Goal: Information Seeking & Learning: Learn about a topic

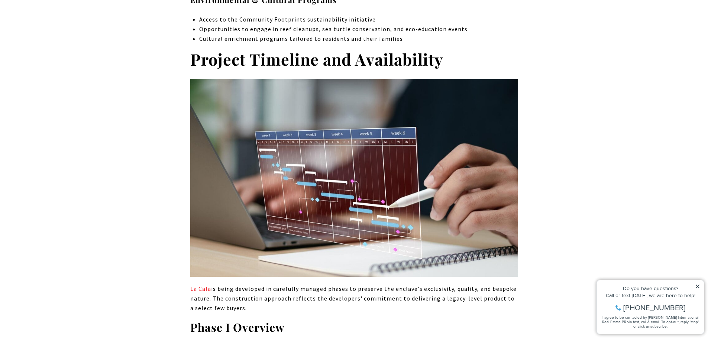
scroll to position [2675, 0]
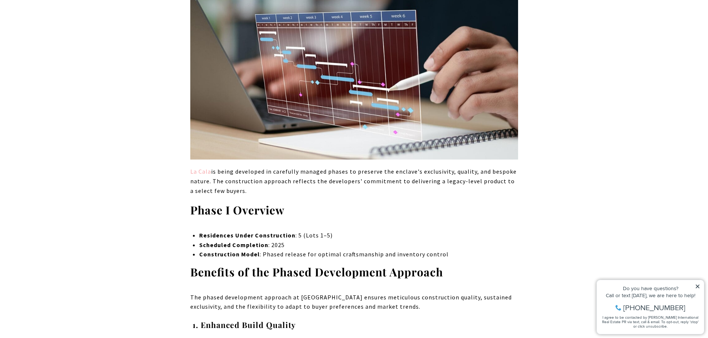
click at [196, 168] on link "La Cala" at bounding box center [200, 171] width 21 height 7
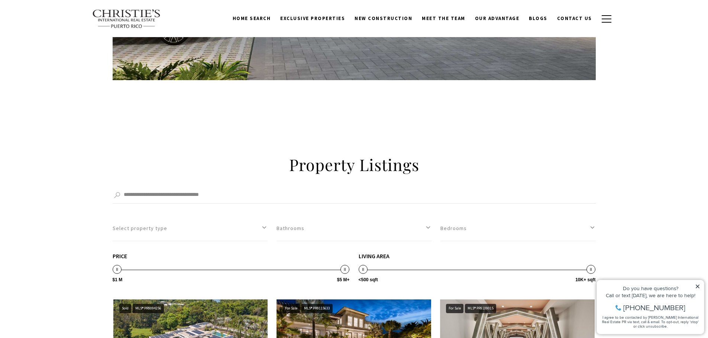
scroll to position [446, 0]
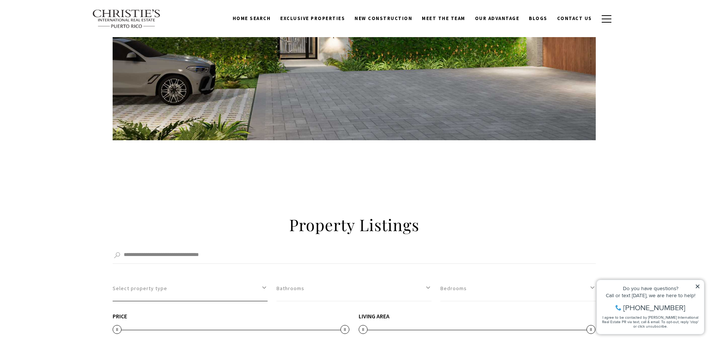
click at [147, 276] on button "Select property type" at bounding box center [190, 289] width 155 height 26
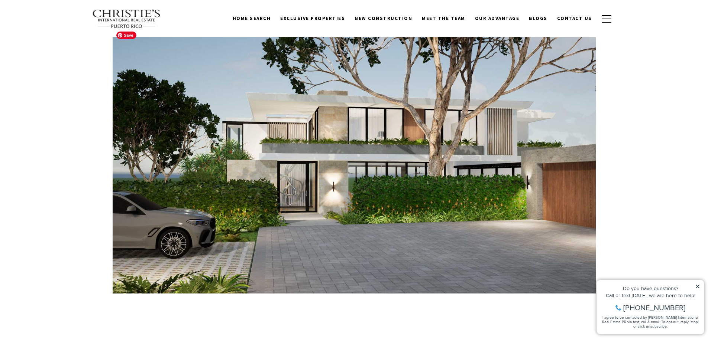
scroll to position [223, 0]
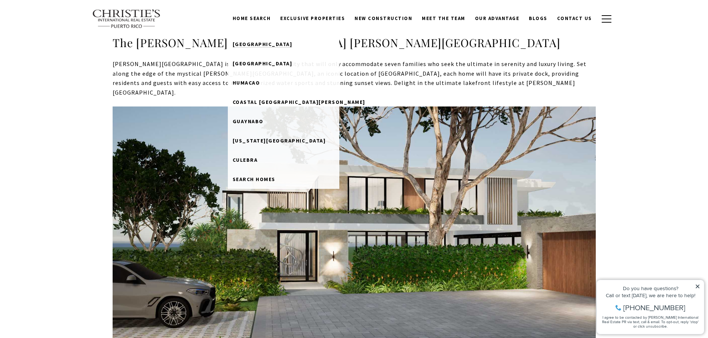
click at [270, 40] on link "[GEOGRAPHIC_DATA]" at bounding box center [283, 44] width 111 height 19
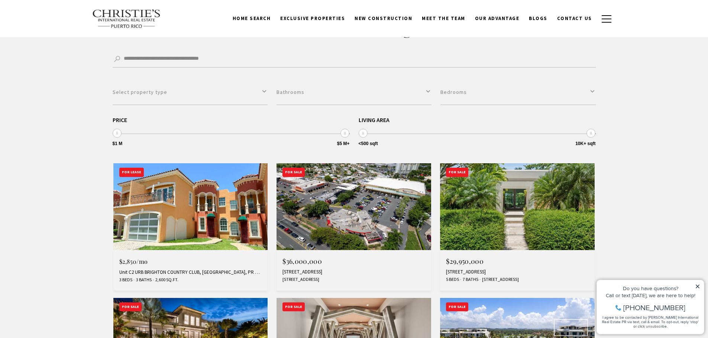
scroll to position [86, 0]
